Goal: Task Accomplishment & Management: Manage account settings

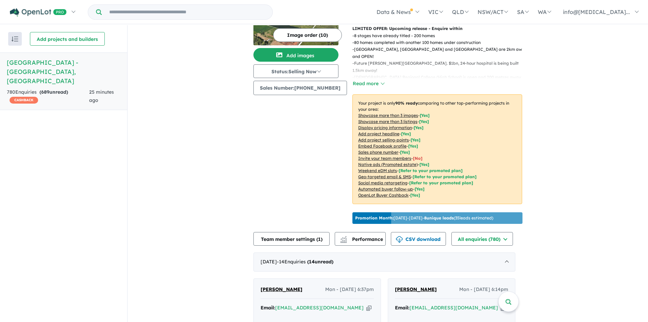
scroll to position [162, 0]
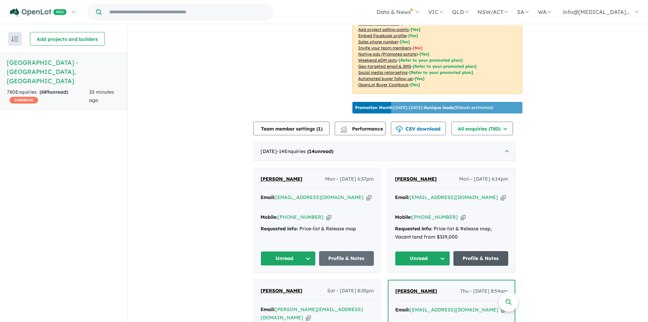
click at [488, 251] on link "Profile & Notes" at bounding box center [481, 258] width 55 height 15
click at [338, 251] on link "Profile & Notes" at bounding box center [346, 258] width 55 height 15
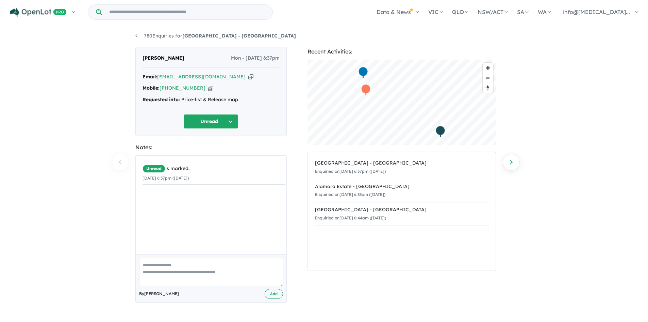
click at [248, 76] on icon "button" at bounding box center [250, 76] width 5 height 7
